Goal: Task Accomplishment & Management: Manage account settings

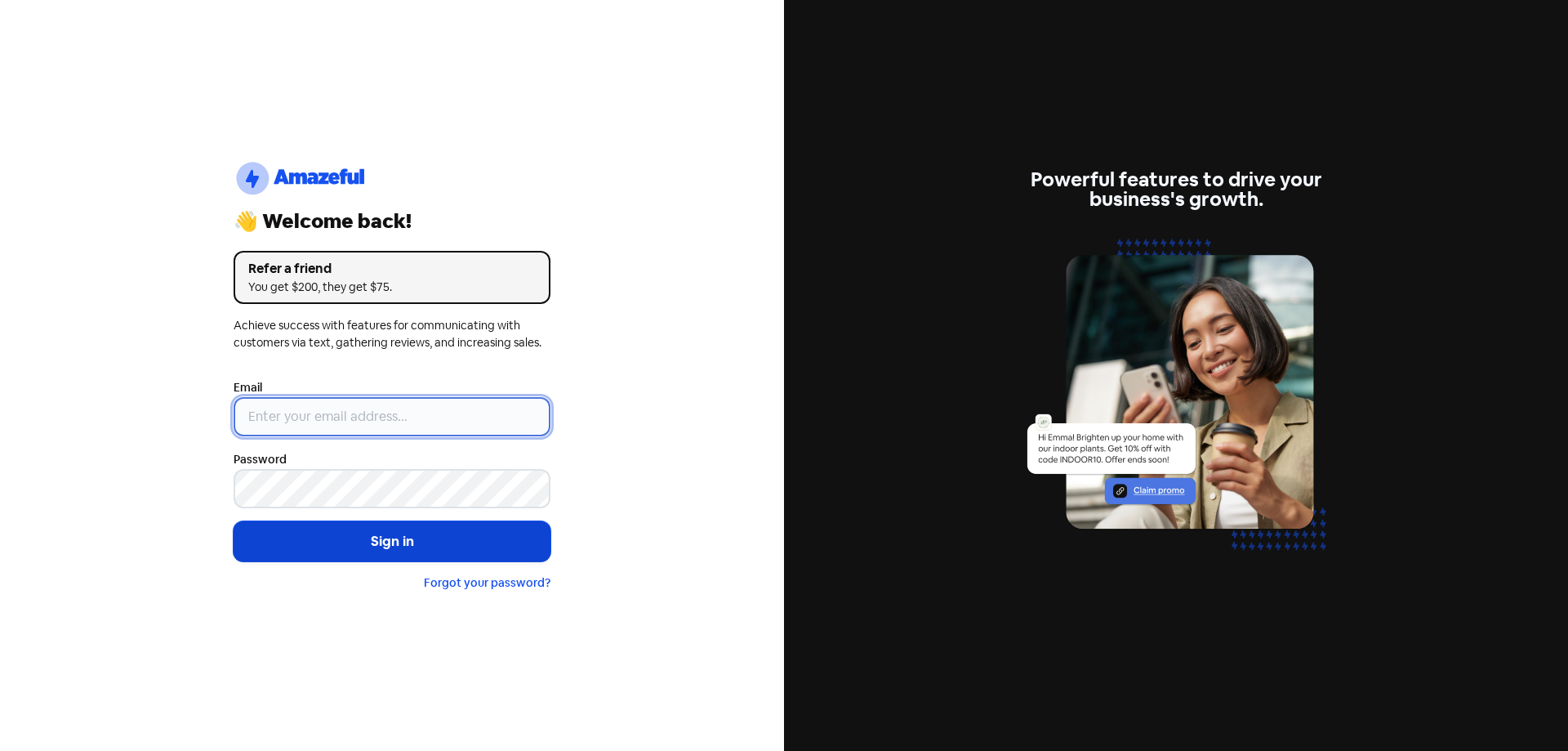
type input "[EMAIL_ADDRESS][DOMAIN_NAME]"
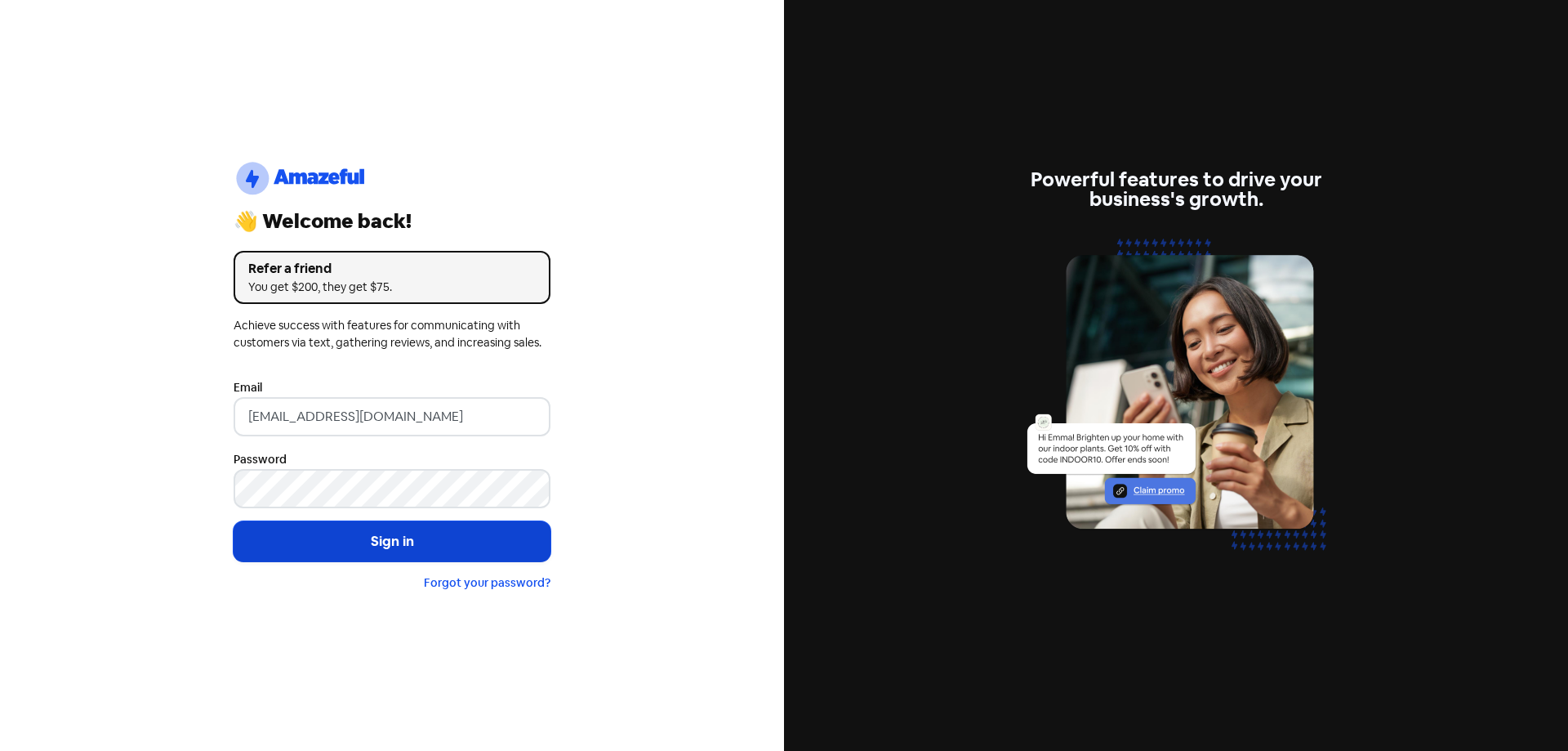
click at [376, 545] on button "Sign in" at bounding box center [392, 541] width 316 height 40
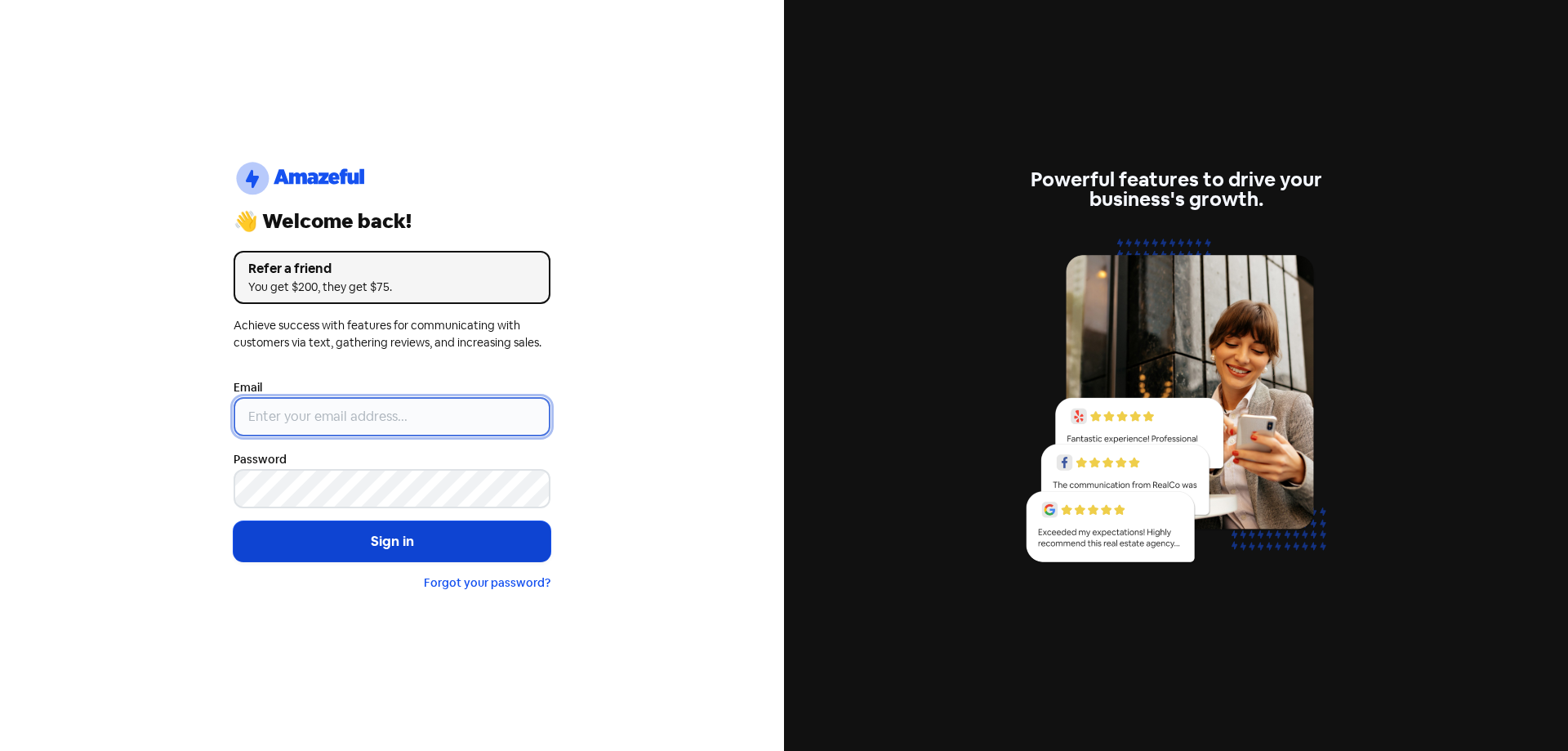
type input "[EMAIL_ADDRESS][DOMAIN_NAME]"
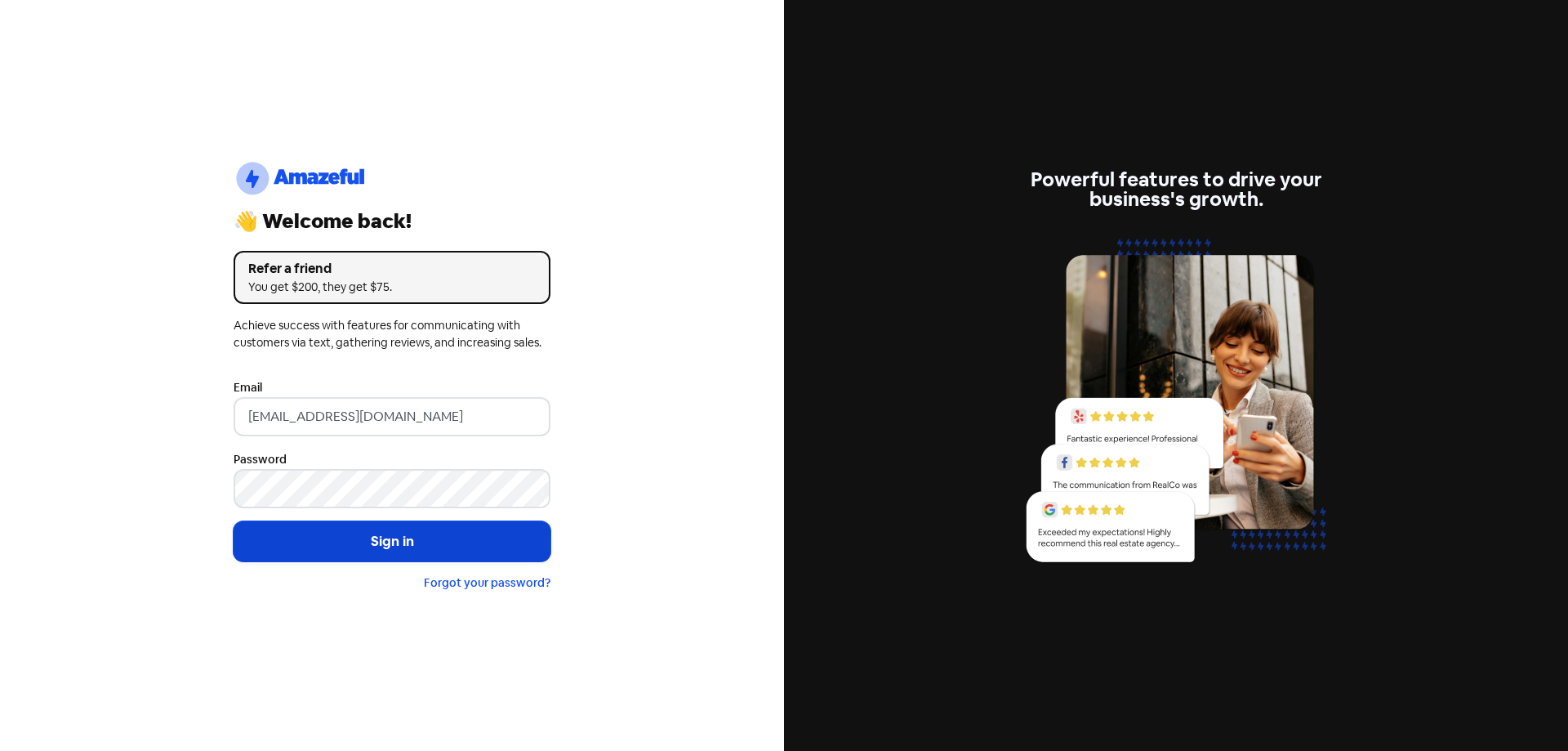
click at [381, 538] on button "Sign in" at bounding box center [392, 541] width 316 height 40
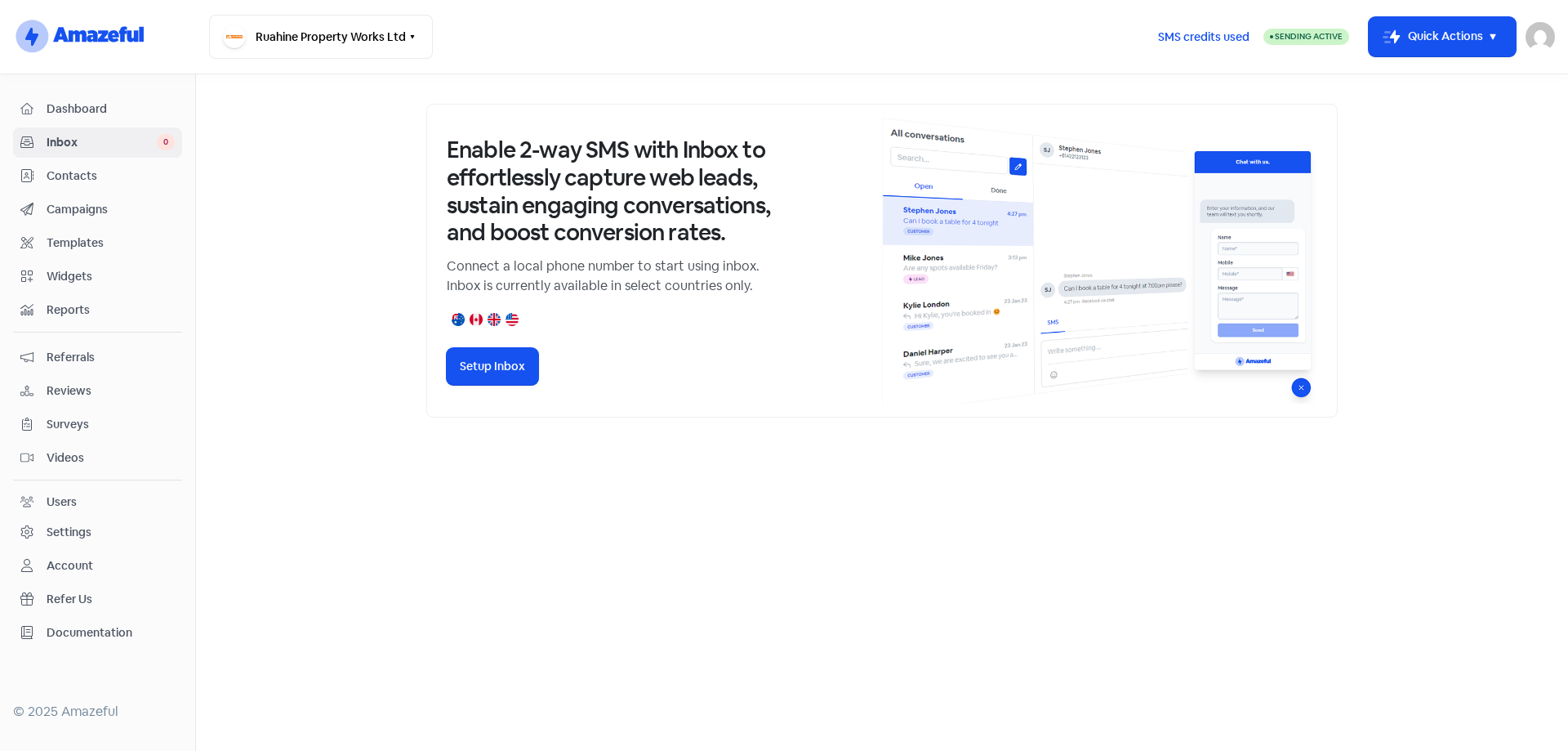
click at [82, 181] on span "Contacts" at bounding box center [111, 175] width 129 height 17
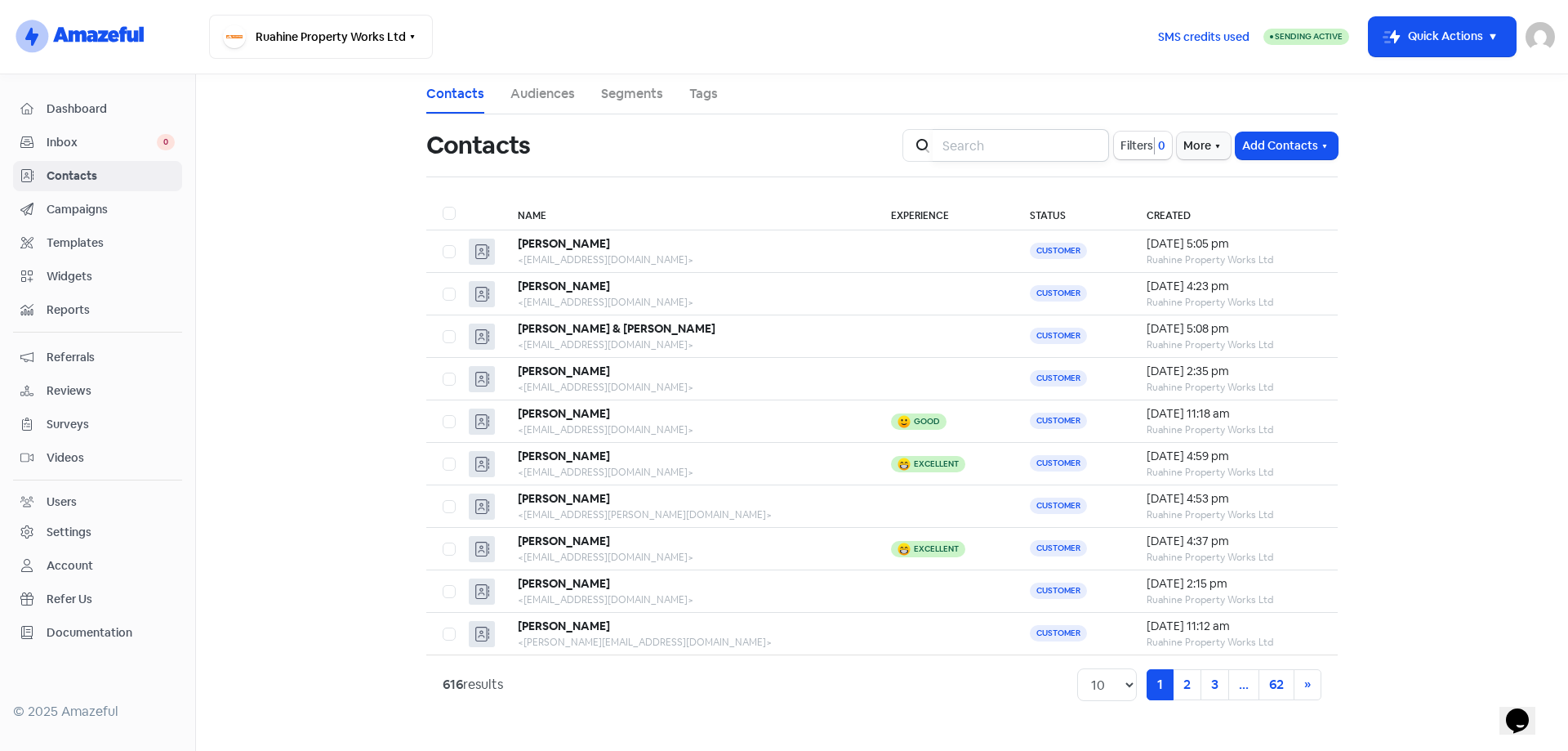
click at [977, 147] on input "search" at bounding box center [1020, 145] width 176 height 32
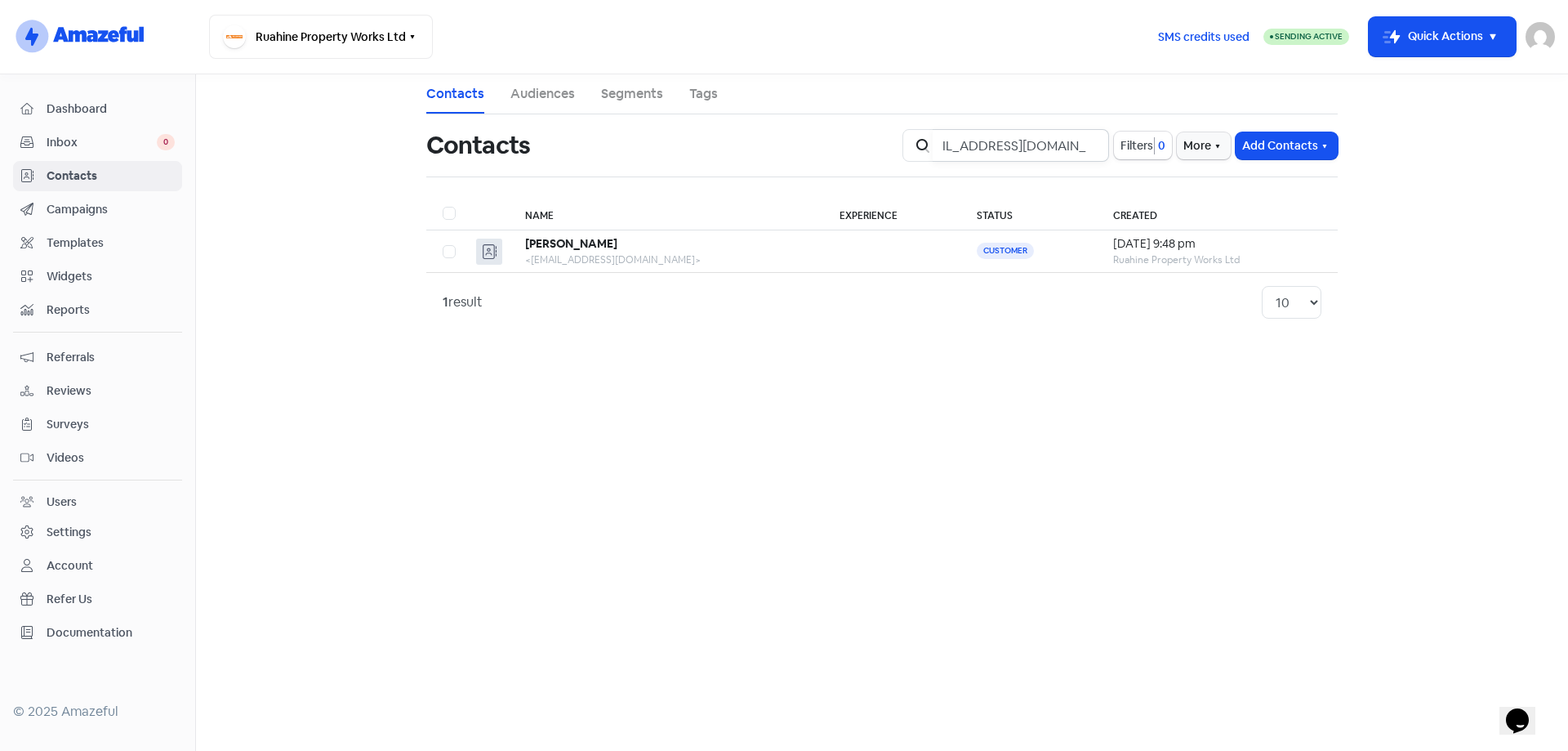
type input "raewynbrookie@gmail.com"
